Goal: Find specific page/section: Find specific page/section

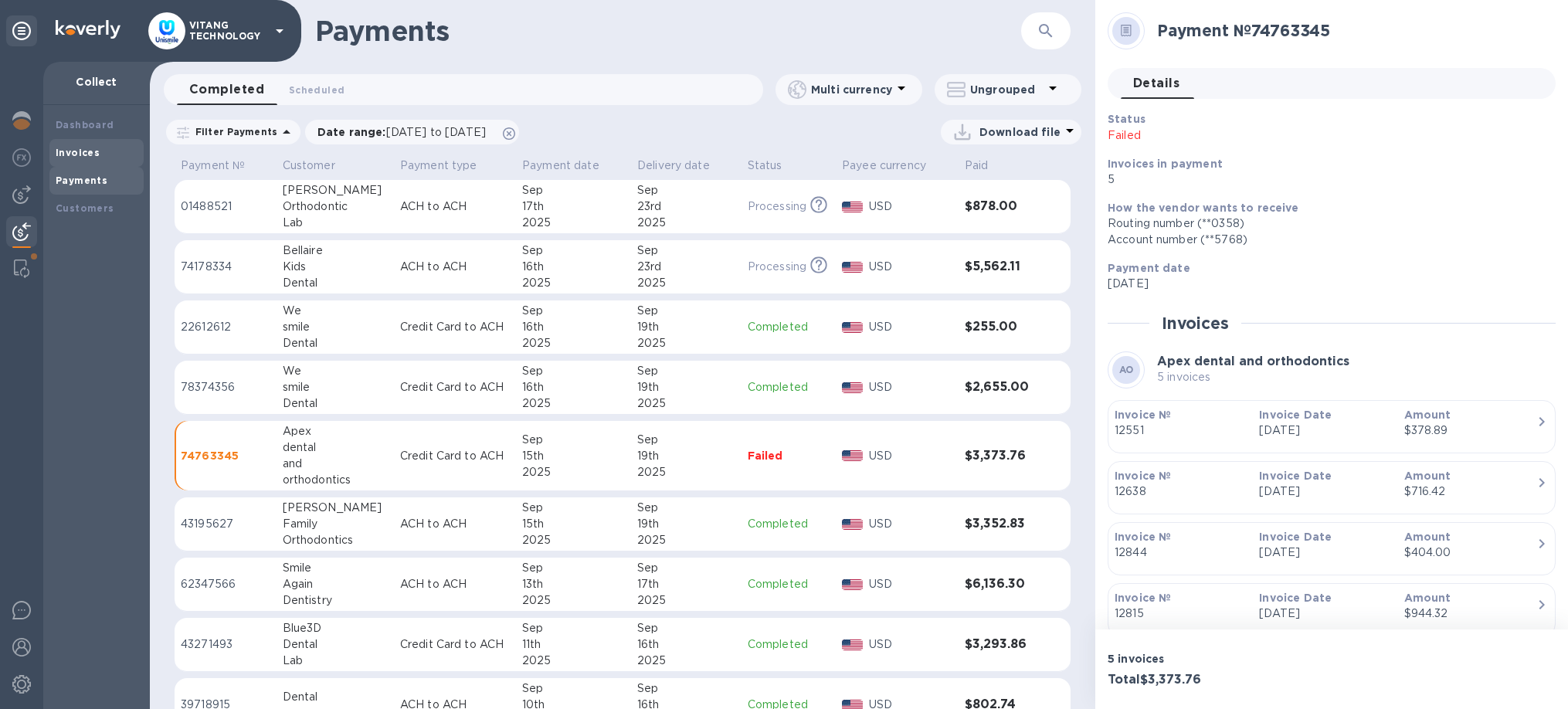
click at [77, 151] on b "Invoices" at bounding box center [77, 153] width 44 height 11
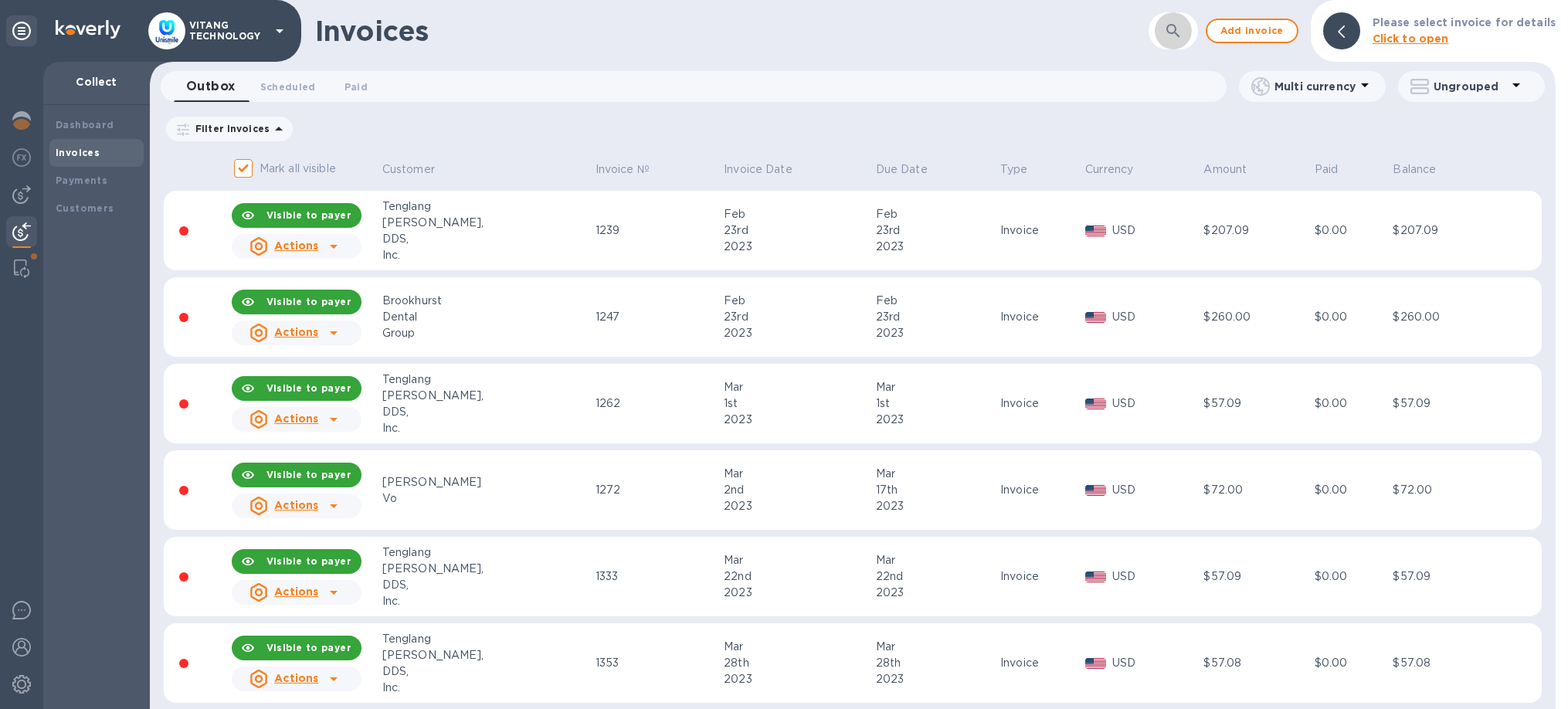
click at [1185, 43] on button "button" at bounding box center [1172, 31] width 37 height 37
click at [1165, 32] on button "button" at bounding box center [1172, 31] width 37 height 37
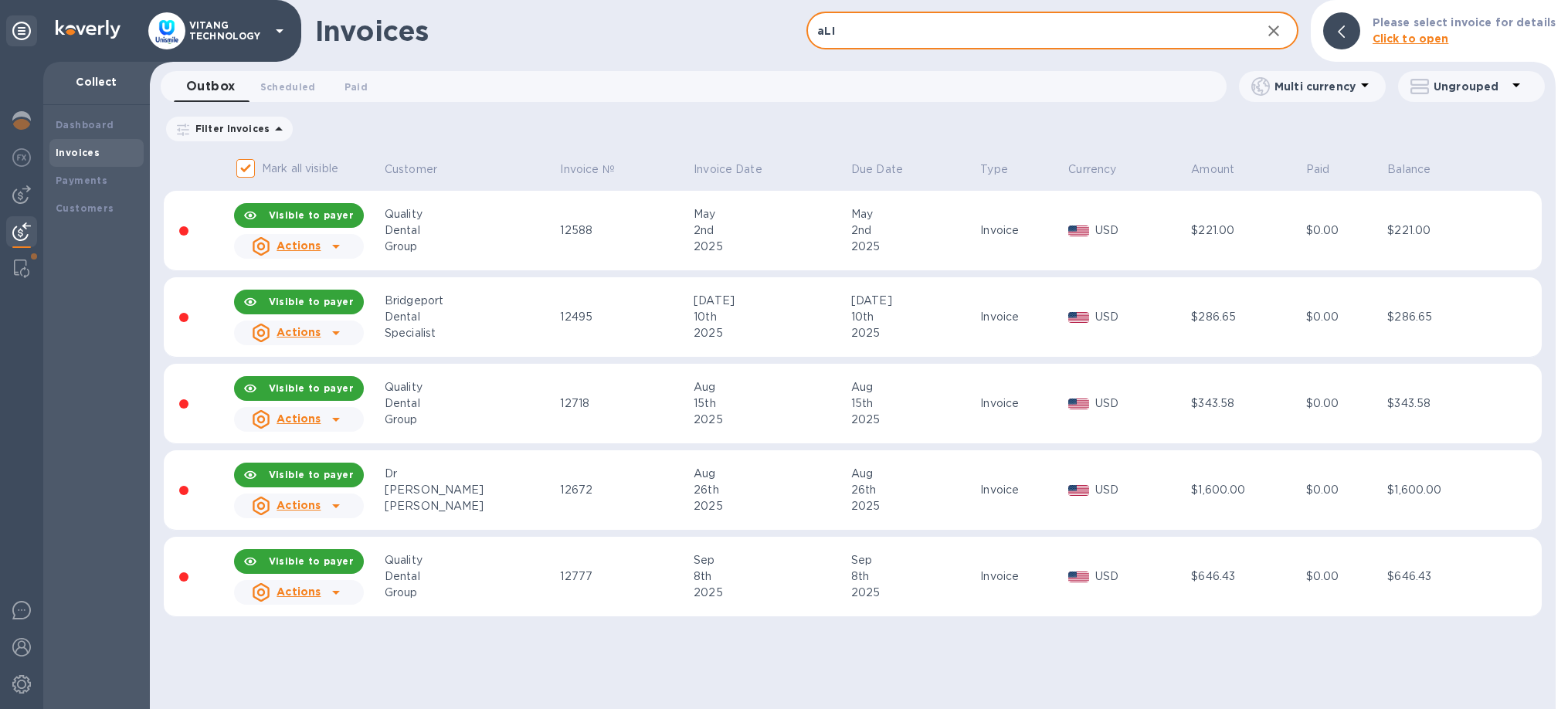
type input "aLI"
click at [765, 494] on div "26th" at bounding box center [770, 489] width 153 height 16
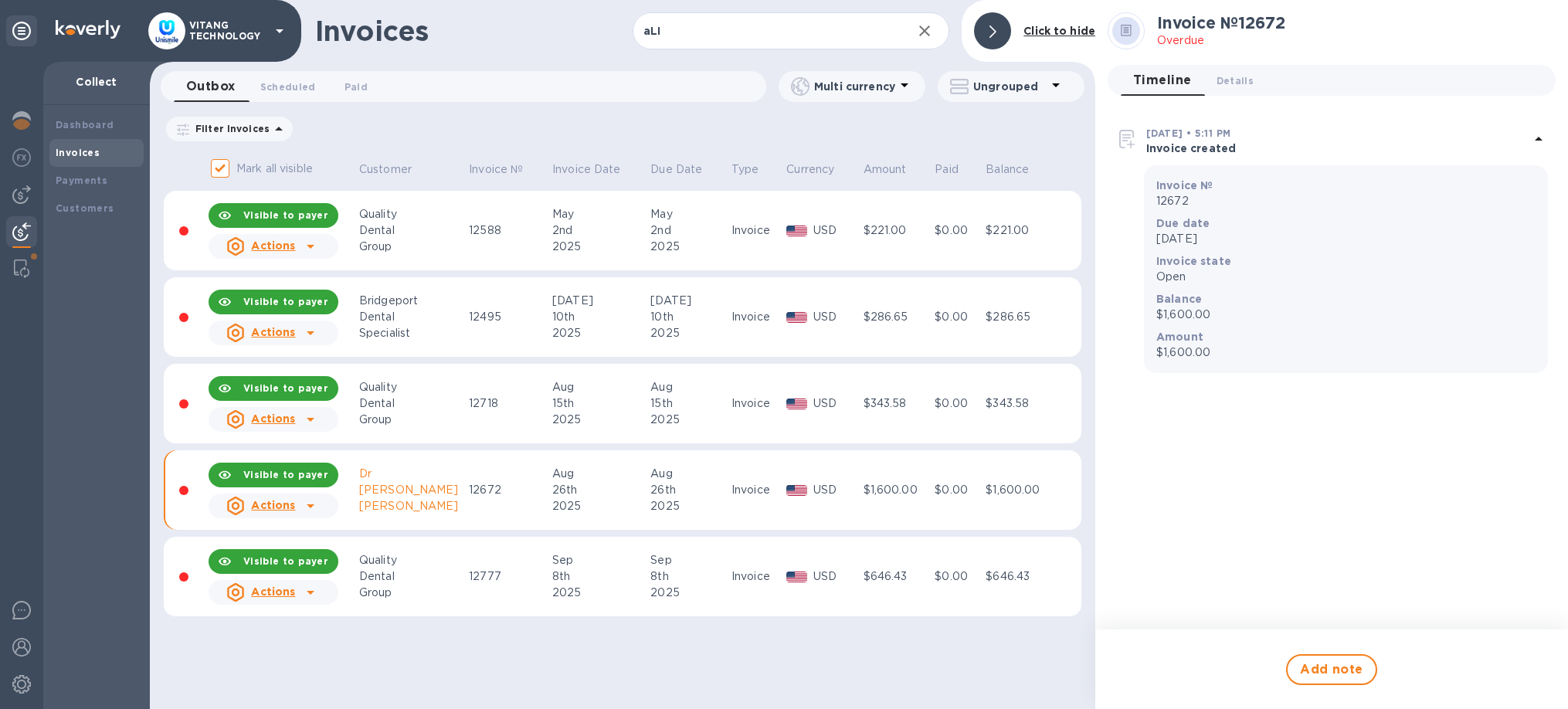
click at [306, 503] on icon at bounding box center [310, 505] width 18 height 18
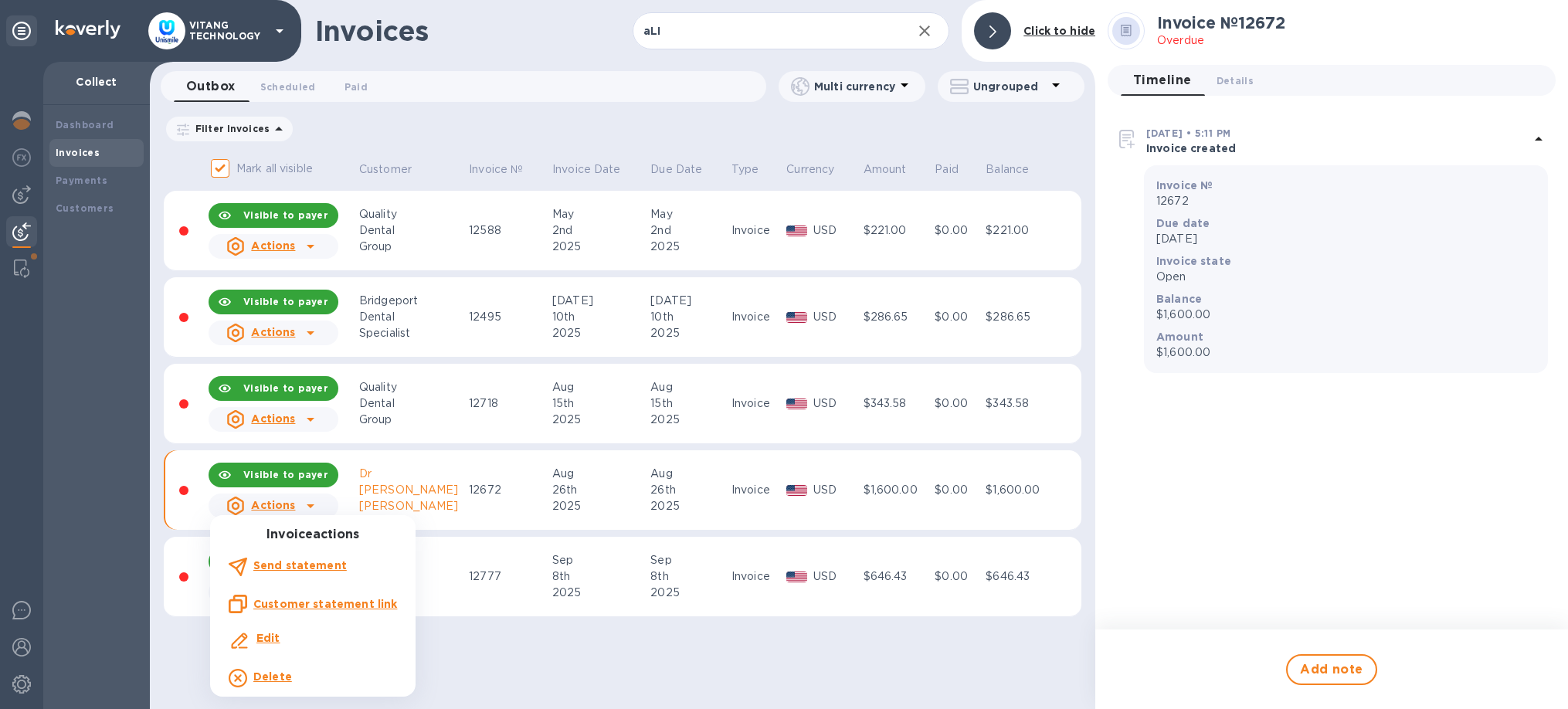
click at [317, 603] on u "Customer statement link" at bounding box center [325, 604] width 143 height 12
